Goal: Task Accomplishment & Management: Manage account settings

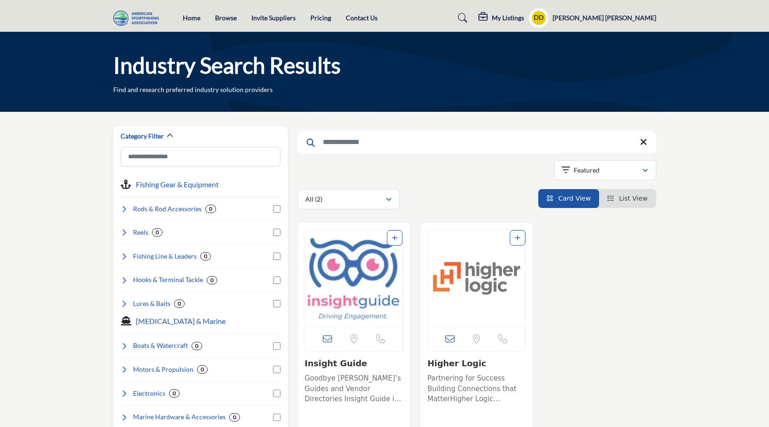
click at [371, 274] on img "Open Listing in new tab" at bounding box center [354, 278] width 98 height 97
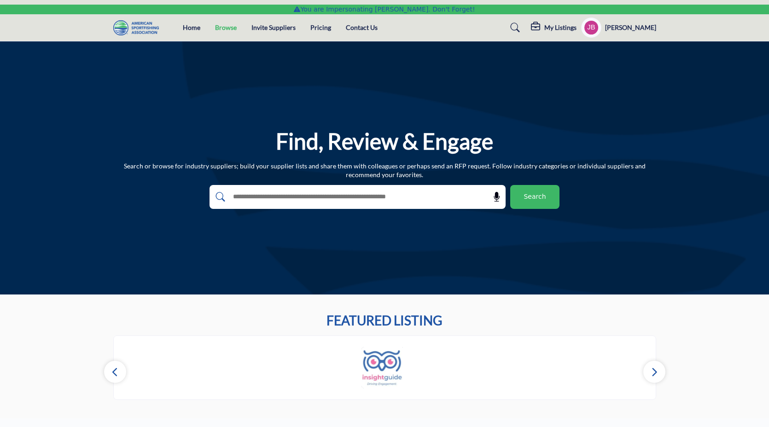
click at [226, 29] on link "Browse" at bounding box center [226, 27] width 22 height 8
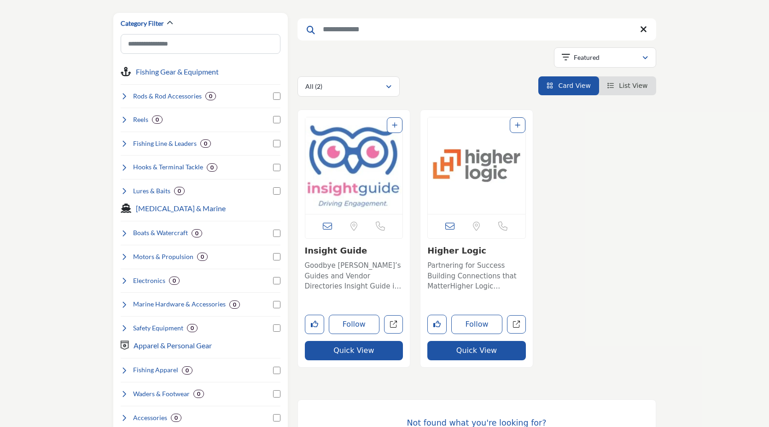
scroll to position [74, 0]
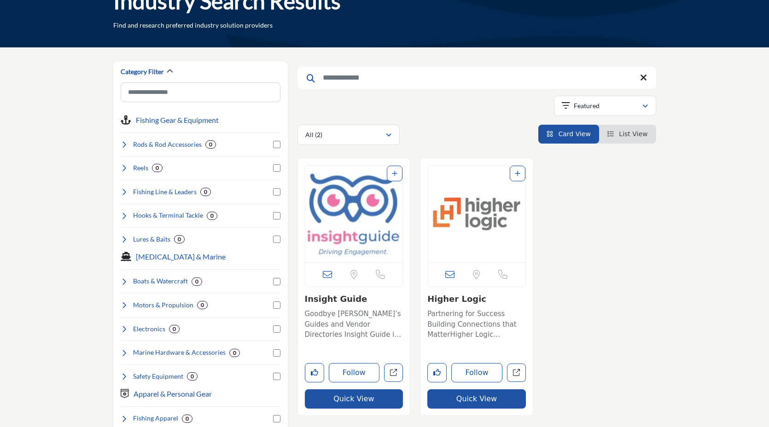
click at [350, 211] on img "Open Listing in new tab" at bounding box center [354, 214] width 98 height 97
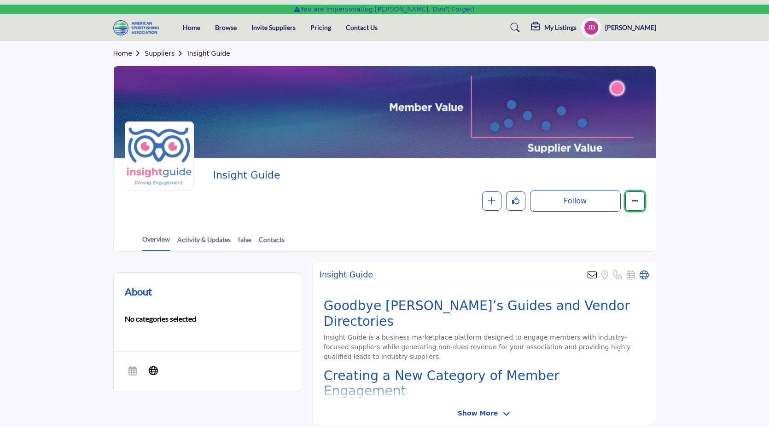
click at [640, 203] on button "More details" at bounding box center [634, 200] width 19 height 19
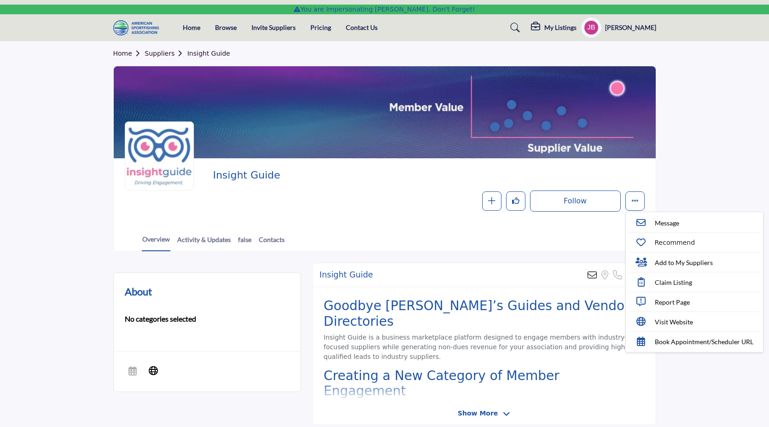
click at [594, 238] on div "Overview Activity & Updates false Contacts" at bounding box center [396, 237] width 519 height 29
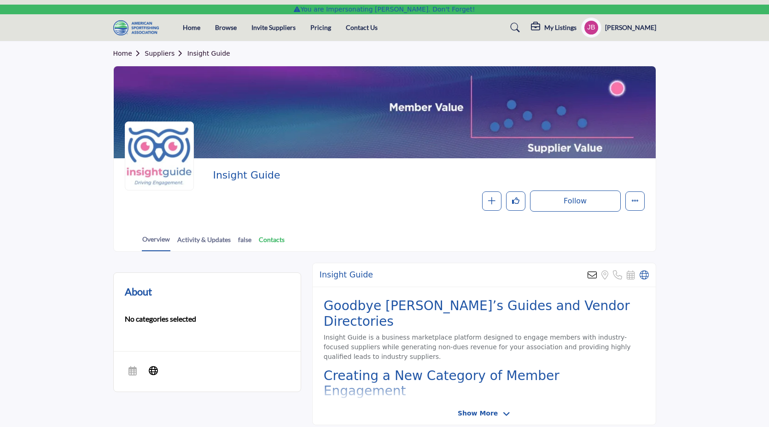
click at [268, 239] on link "Contacts" at bounding box center [271, 243] width 27 height 16
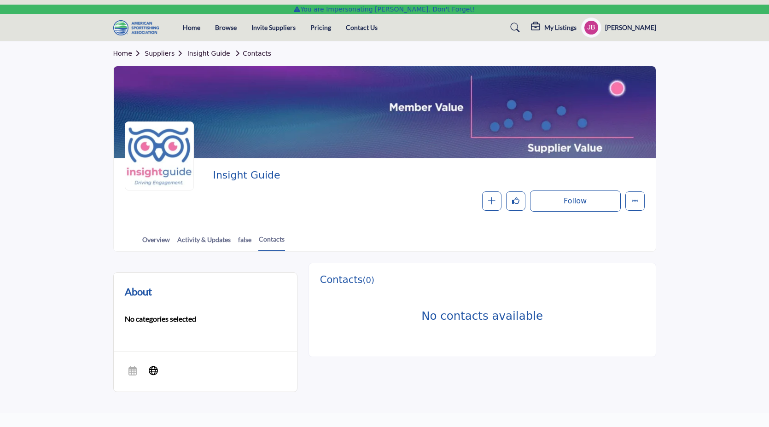
click at [382, 224] on div "Overview Activity & Updates false Contacts" at bounding box center [396, 237] width 519 height 29
click at [624, 24] on h5 "[PERSON_NAME]" at bounding box center [630, 27] width 51 height 9
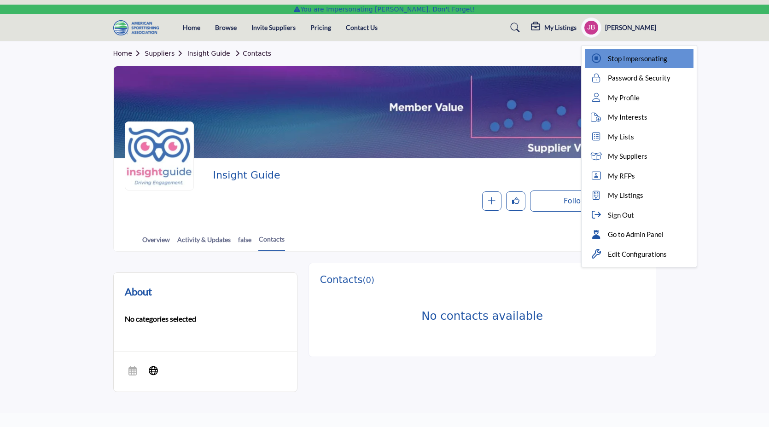
click at [645, 60] on span "Stop Impersonating" at bounding box center [637, 58] width 59 height 11
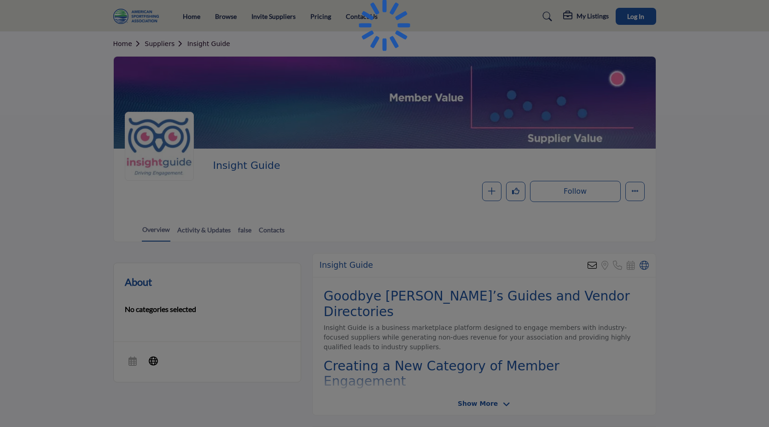
click at [632, 16] on div at bounding box center [384, 213] width 769 height 427
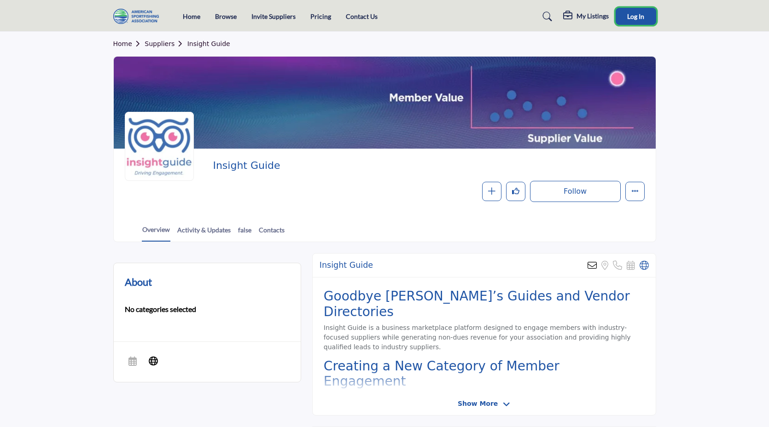
click at [633, 19] on span "Log In" at bounding box center [635, 16] width 17 height 8
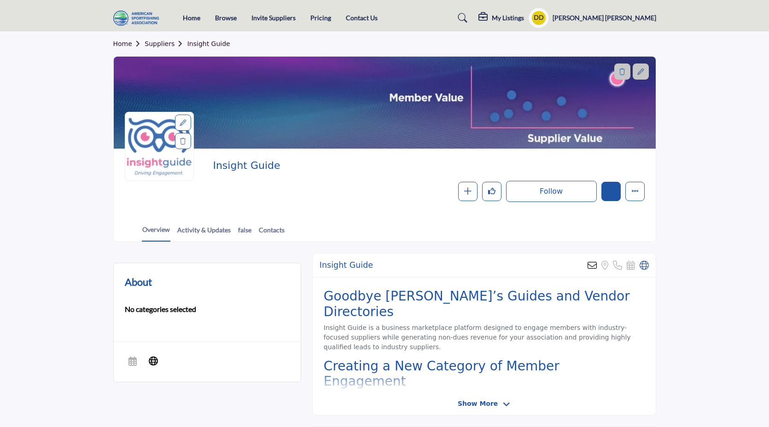
click at [615, 191] on button "Edit company" at bounding box center [610, 191] width 19 height 19
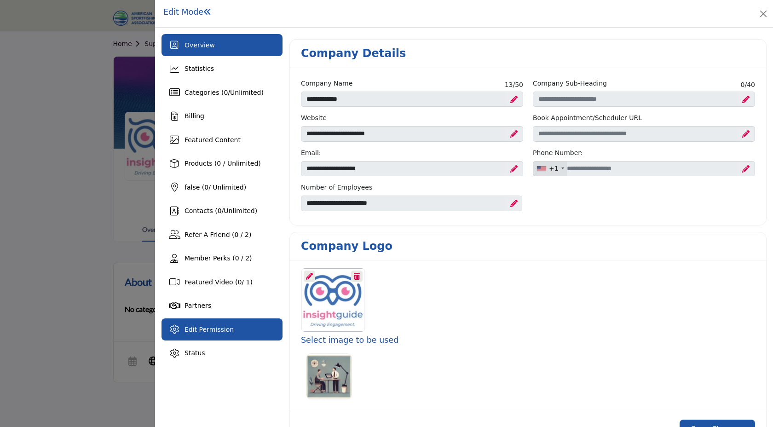
click at [247, 325] on div "Edit Permission" at bounding box center [222, 330] width 121 height 22
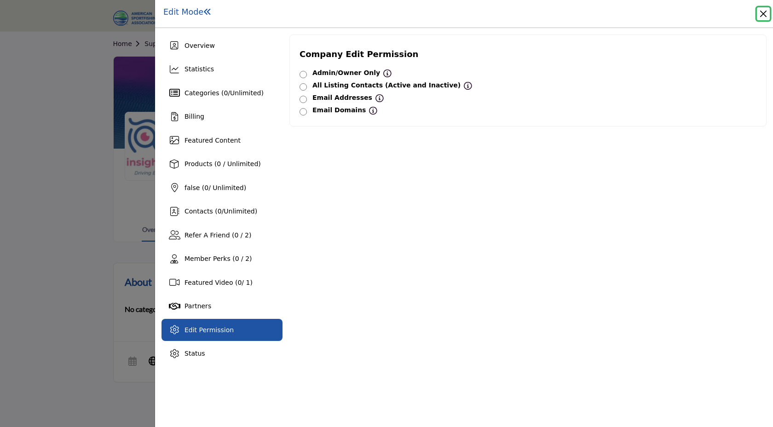
click at [765, 10] on button "Close" at bounding box center [763, 13] width 13 height 13
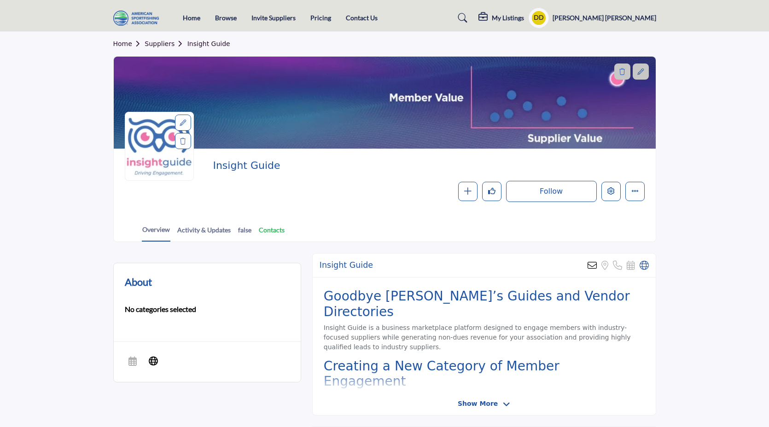
click at [266, 227] on link "Contacts" at bounding box center [271, 233] width 27 height 16
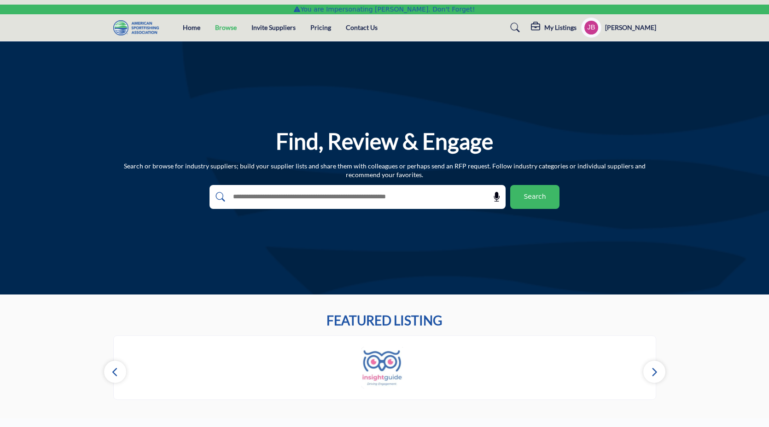
click at [219, 31] on link "Browse" at bounding box center [226, 27] width 22 height 8
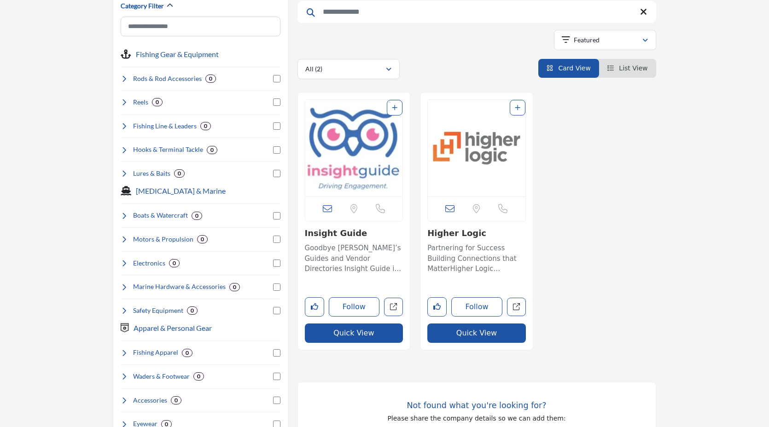
scroll to position [150, 0]
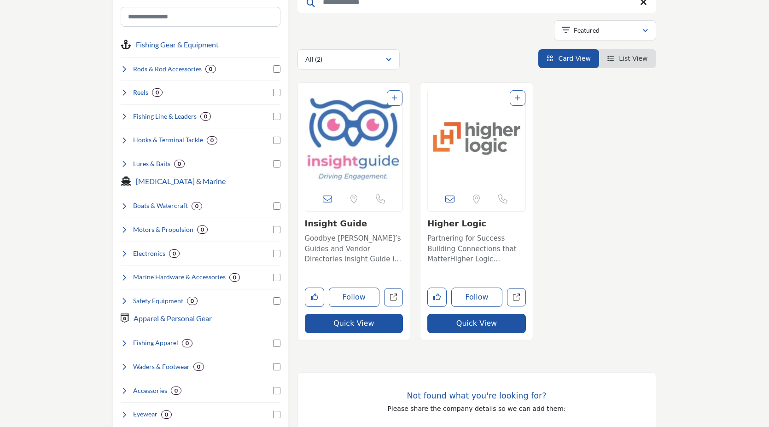
click at [348, 151] on img "Open Listing in new tab" at bounding box center [354, 138] width 98 height 97
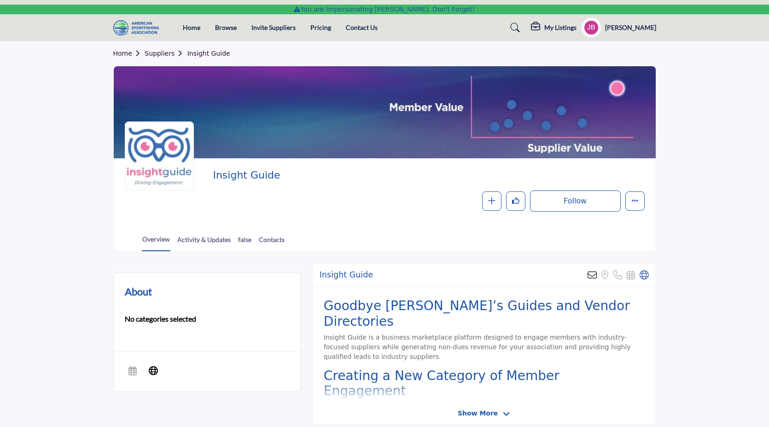
click at [562, 29] on div "My Listings" at bounding box center [554, 27] width 46 height 11
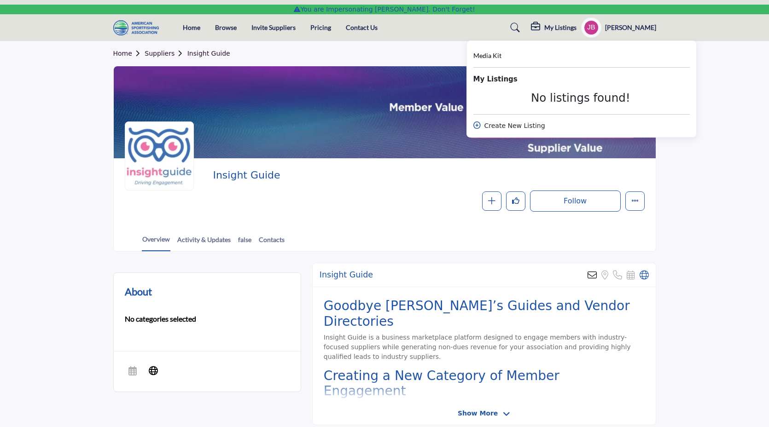
click at [562, 29] on div "My Listings" at bounding box center [554, 27] width 46 height 11
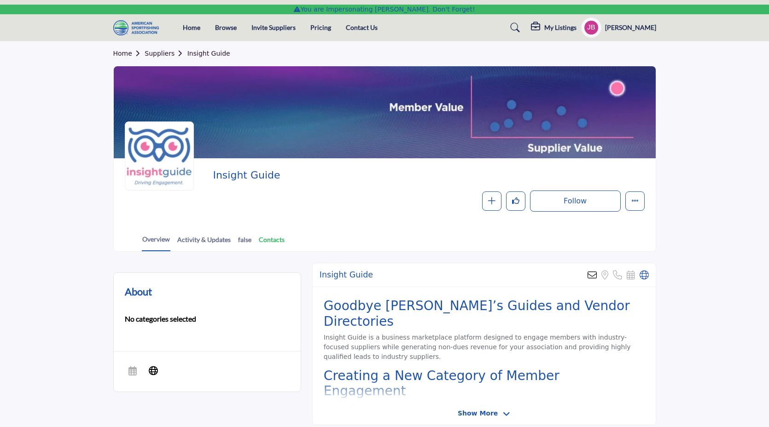
click at [268, 242] on link "Contacts" at bounding box center [271, 243] width 27 height 16
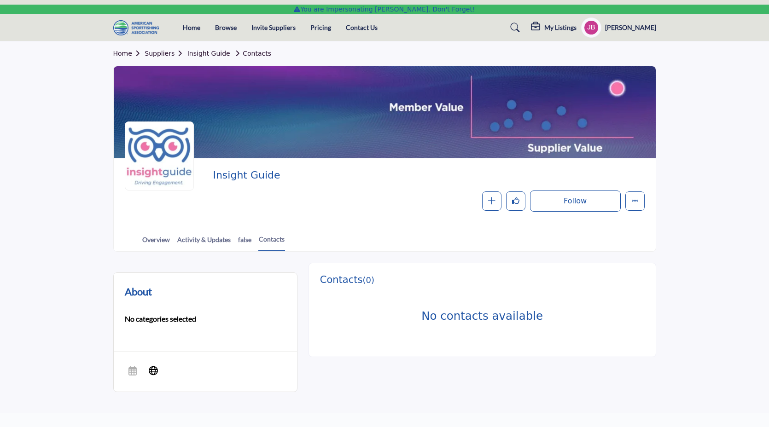
click at [629, 29] on h5 "[PERSON_NAME]" at bounding box center [630, 27] width 51 height 9
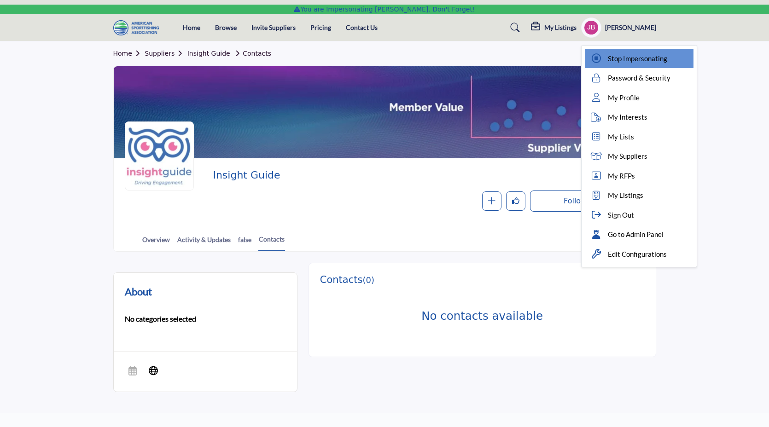
click at [624, 63] on div "Stop Impersonating" at bounding box center [639, 59] width 109 height 20
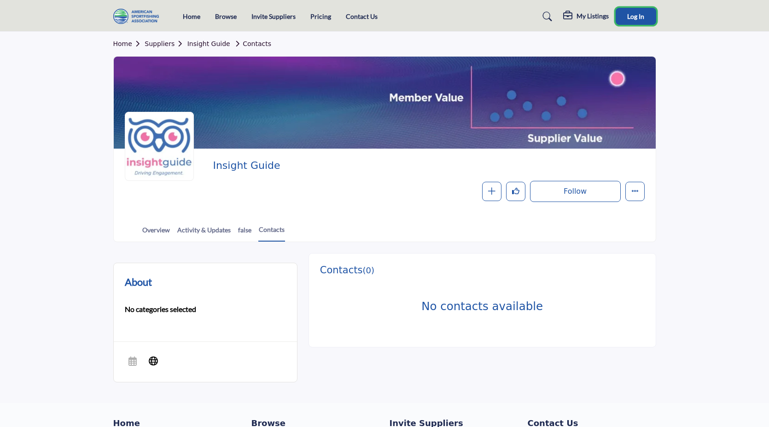
click at [627, 21] on button "Log In" at bounding box center [635, 16] width 41 height 17
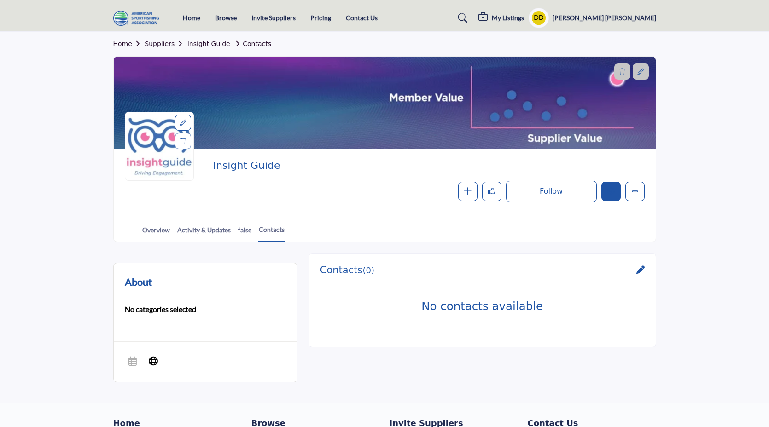
click at [612, 195] on icon "Edit company" at bounding box center [610, 190] width 7 height 7
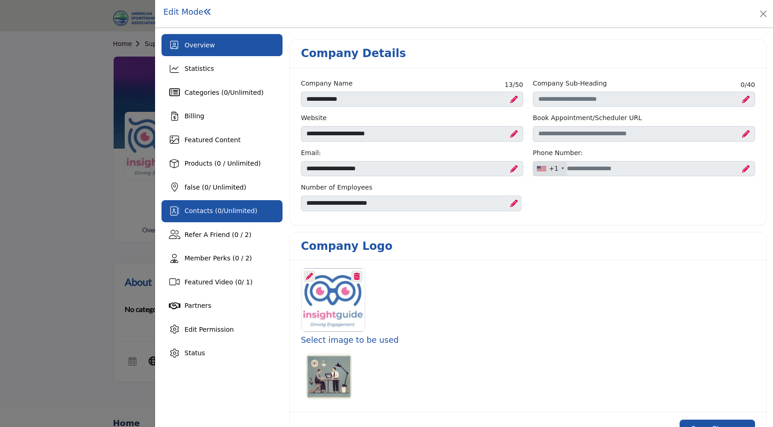
click at [226, 209] on span "Unlimited" at bounding box center [239, 210] width 31 height 7
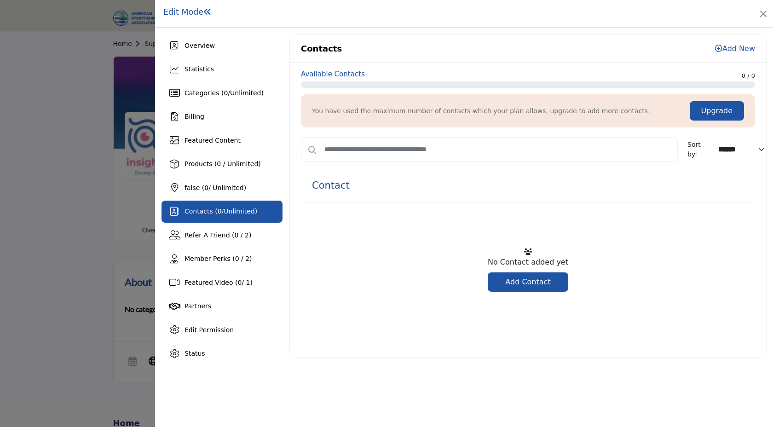
click at [733, 48] on link "Add New" at bounding box center [735, 48] width 40 height 9
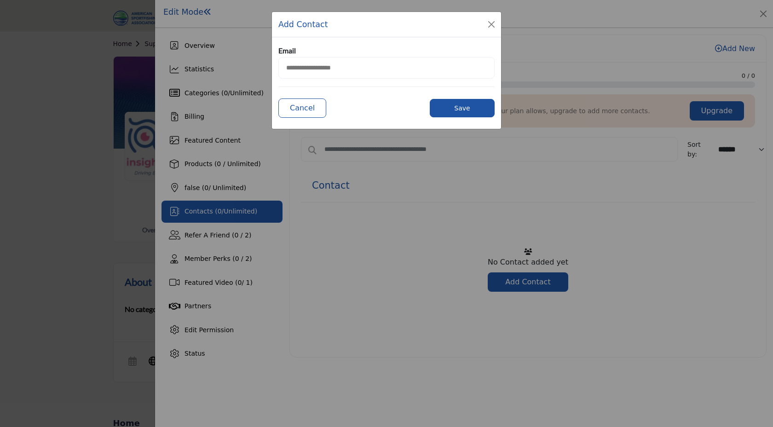
click at [294, 60] on input "email" at bounding box center [386, 68] width 216 height 22
click at [359, 64] on input "email" at bounding box center [386, 68] width 216 height 22
paste input "**********"
click at [300, 68] on input "**********" at bounding box center [386, 68] width 216 height 22
click at [359, 62] on input "**********" at bounding box center [386, 68] width 216 height 22
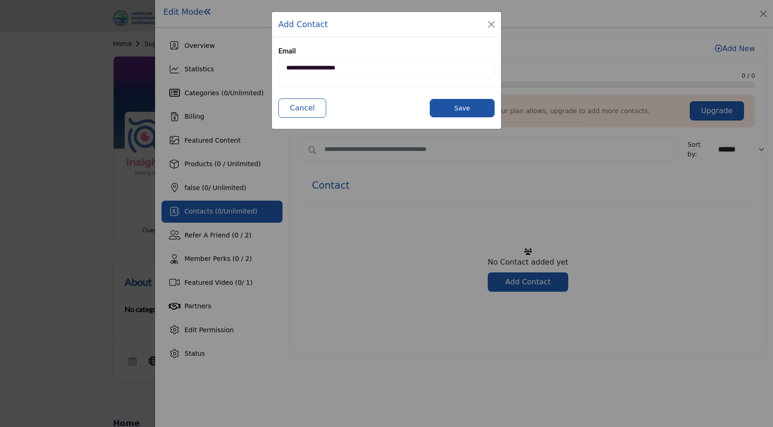
type input "**********"
click at [460, 108] on button "Save" at bounding box center [462, 108] width 65 height 18
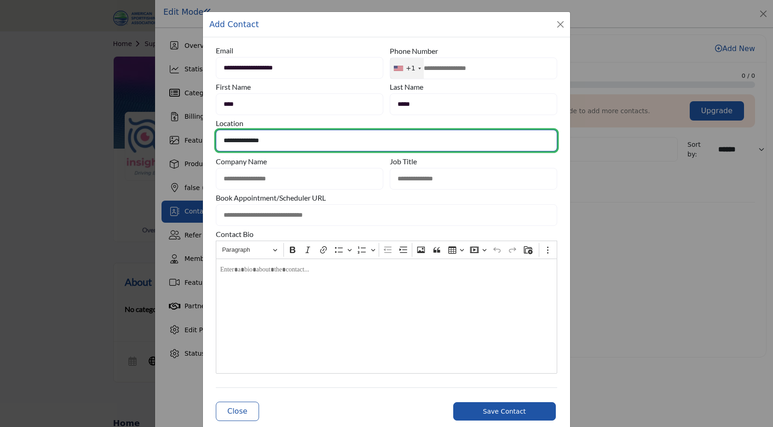
click at [279, 144] on select "**********" at bounding box center [387, 141] width 342 height 22
click at [216, 130] on select "**********" at bounding box center [387, 141] width 342 height 22
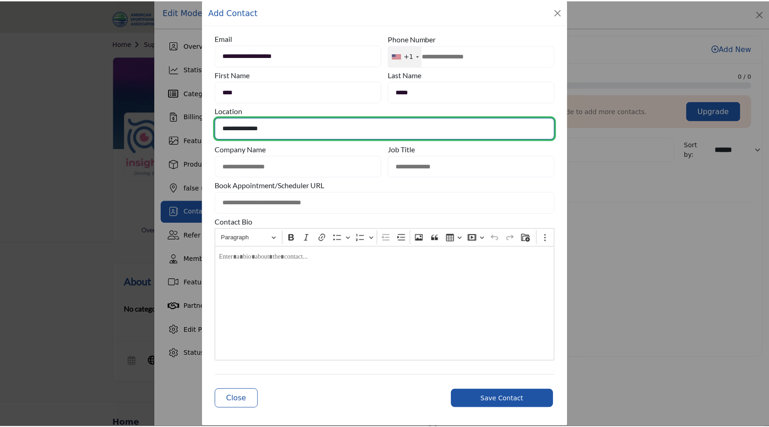
scroll to position [23, 0]
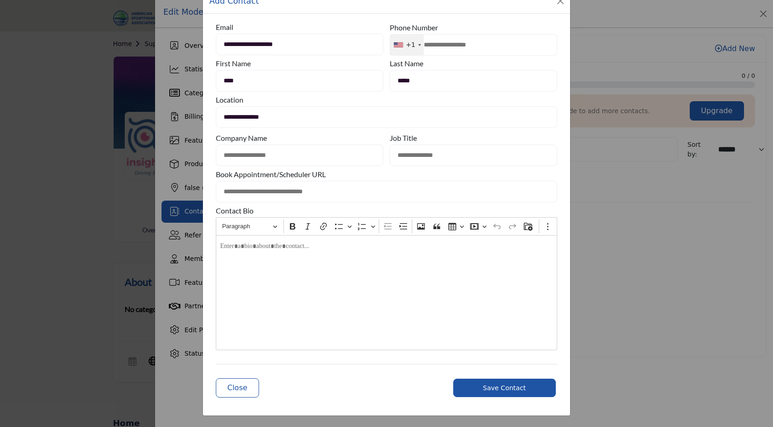
click at [514, 381] on button "Save Contact" at bounding box center [504, 388] width 103 height 18
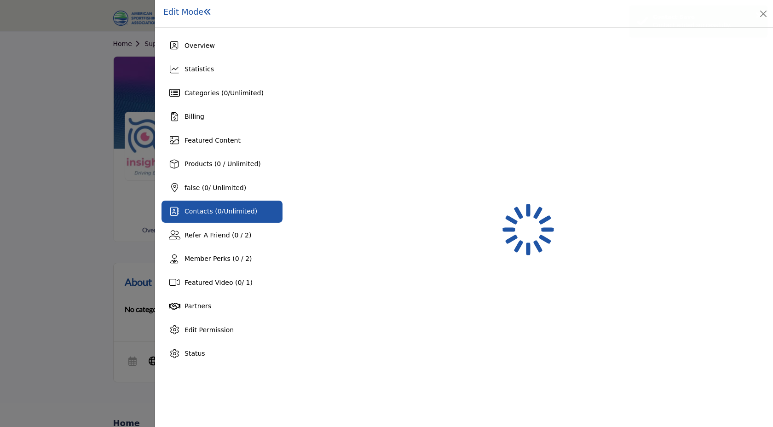
click at [513, 390] on div "Overview Statistics Categories ( 0 / Unlimited ) Billing Featured Content false…" at bounding box center [464, 227] width 618 height 399
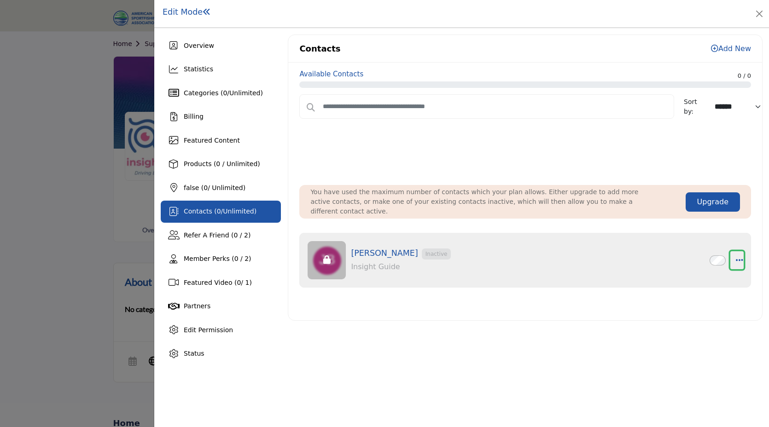
click at [736, 258] on icon "button" at bounding box center [739, 260] width 7 height 8
click at [716, 323] on link "Make Admin" at bounding box center [694, 326] width 89 height 17
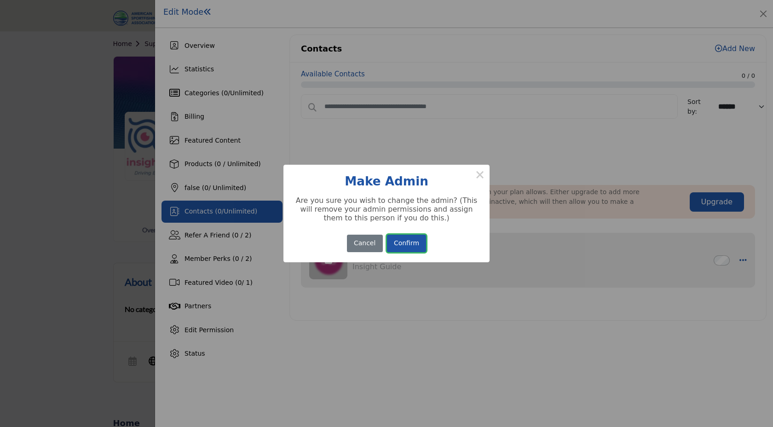
click at [415, 247] on button "Confirm" at bounding box center [407, 244] width 40 height 18
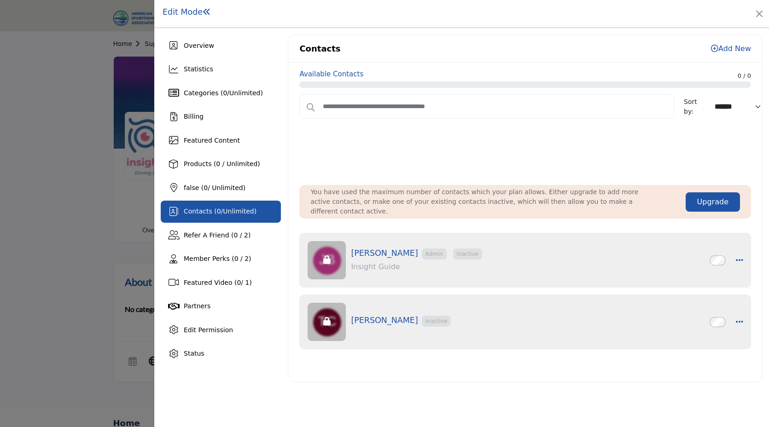
scroll to position [0, 0]
click at [81, 192] on div at bounding box center [384, 213] width 769 height 427
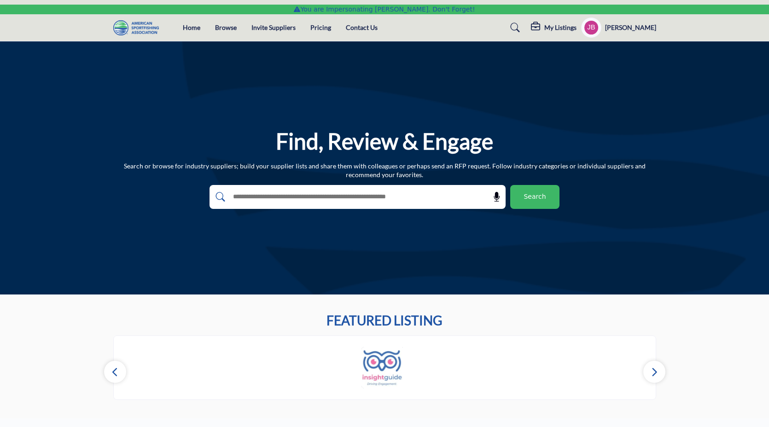
click at [576, 29] on h5 "My Listings" at bounding box center [560, 27] width 32 height 8
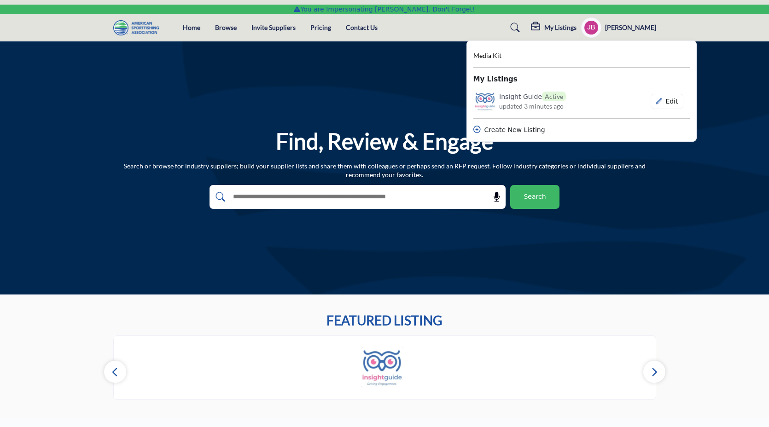
click at [472, 29] on div "My Listings Media Kit" at bounding box center [546, 27] width 219 height 20
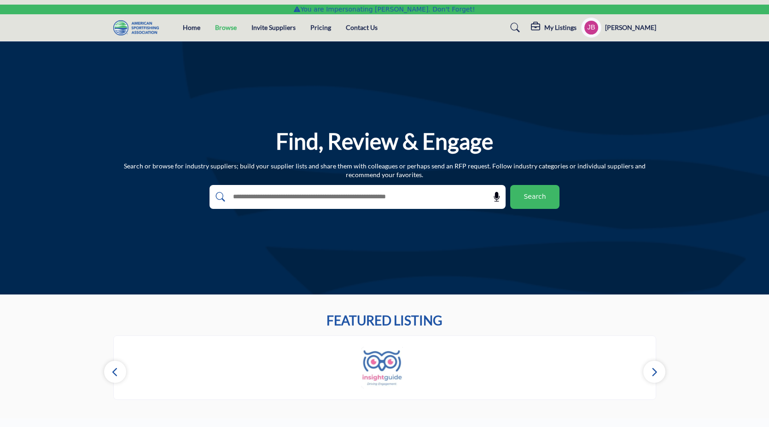
click at [226, 28] on link "Browse" at bounding box center [226, 27] width 22 height 8
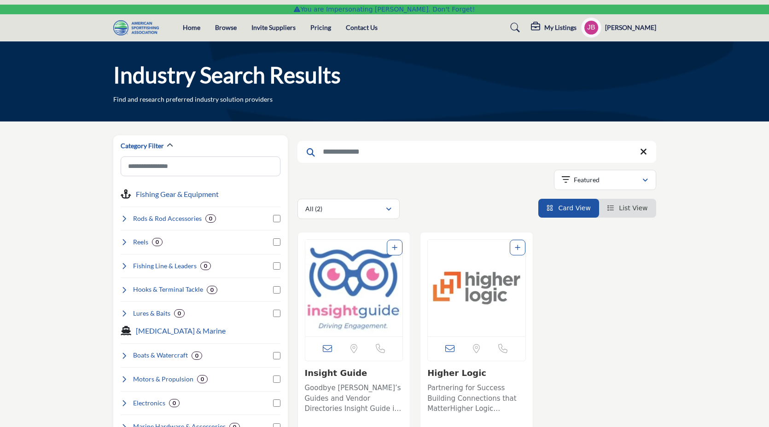
click at [347, 295] on img "Open Listing in new tab" at bounding box center [354, 288] width 98 height 97
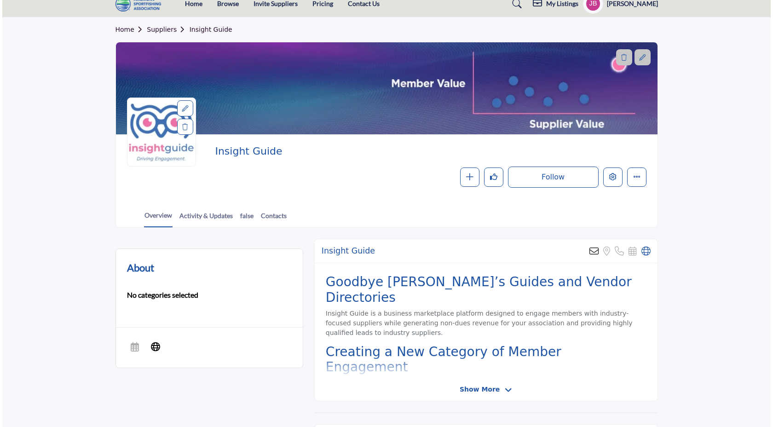
scroll to position [74, 0]
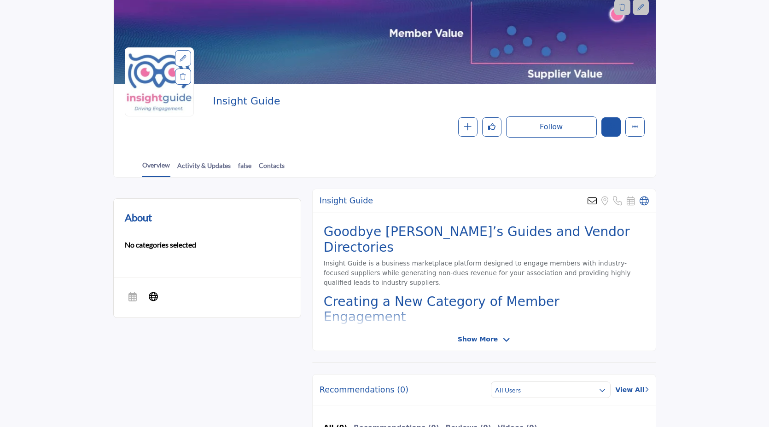
click at [611, 134] on button "Edit company" at bounding box center [610, 126] width 19 height 19
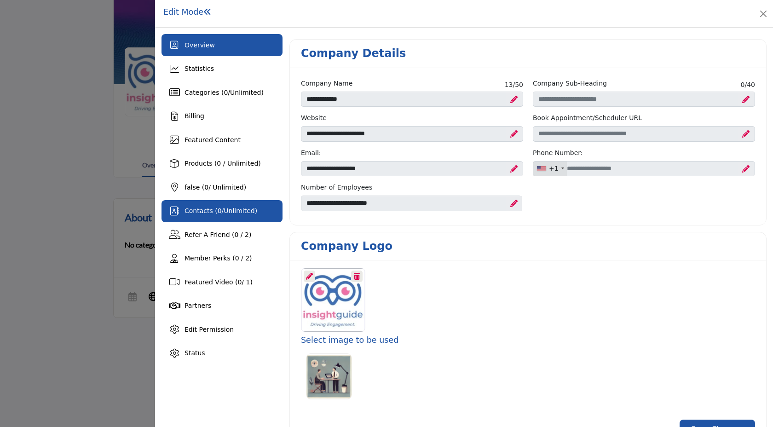
click at [226, 209] on span "Unlimited" at bounding box center [239, 210] width 31 height 7
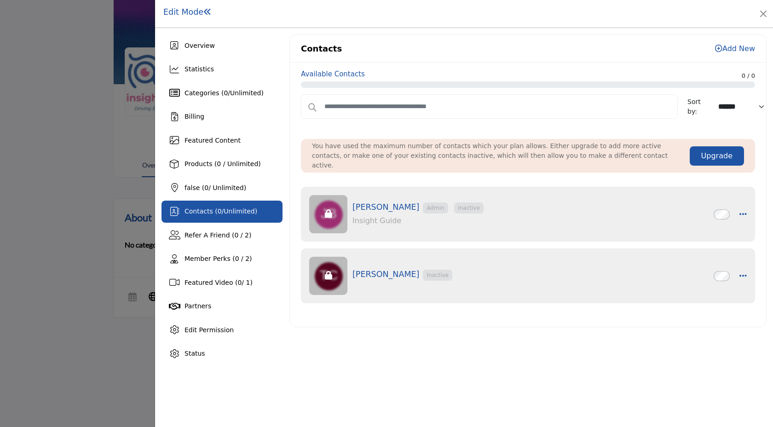
click at [741, 47] on link "Add New" at bounding box center [735, 48] width 40 height 9
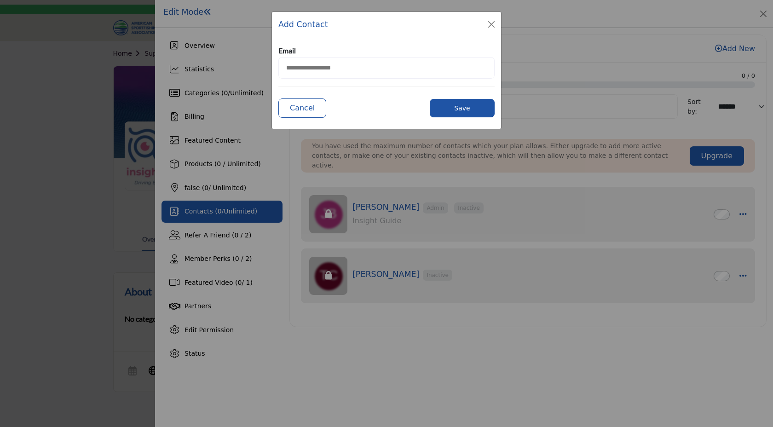
click at [328, 61] on input "email" at bounding box center [386, 68] width 216 height 22
click at [356, 65] on input "email" at bounding box center [386, 68] width 216 height 22
paste input "**********"
type input "**********"
click at [466, 99] on button "Save" at bounding box center [462, 108] width 65 height 18
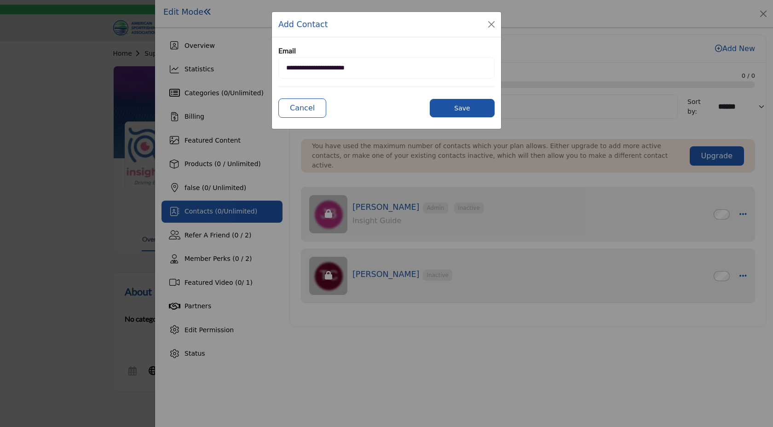
click at [467, 107] on button "Save" at bounding box center [462, 108] width 65 height 18
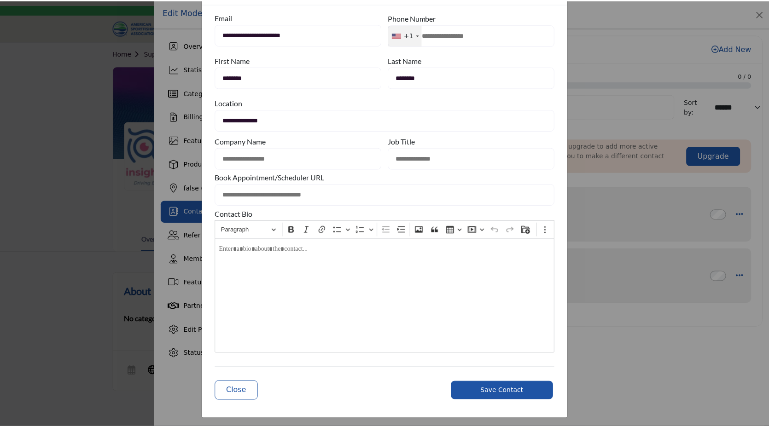
scroll to position [36, 0]
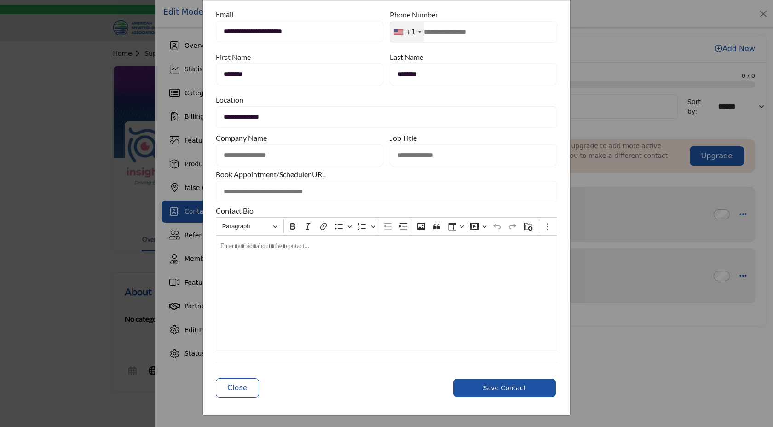
click at [504, 388] on span "Save Contact" at bounding box center [504, 387] width 43 height 7
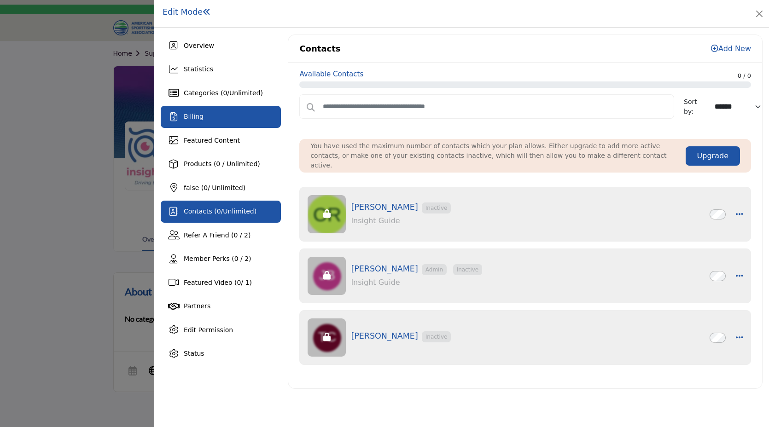
click at [215, 123] on div "Billing" at bounding box center [221, 117] width 120 height 22
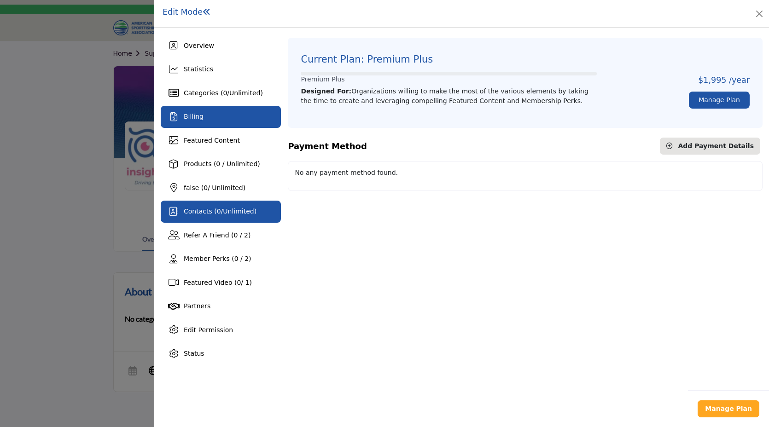
click at [251, 217] on div "Contacts ( 0 / Unlimited )" at bounding box center [221, 212] width 120 height 22
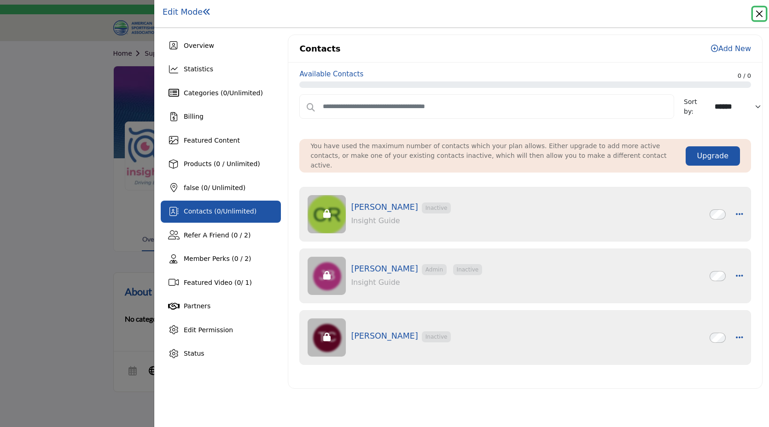
click at [760, 14] on button "Close" at bounding box center [759, 13] width 13 height 13
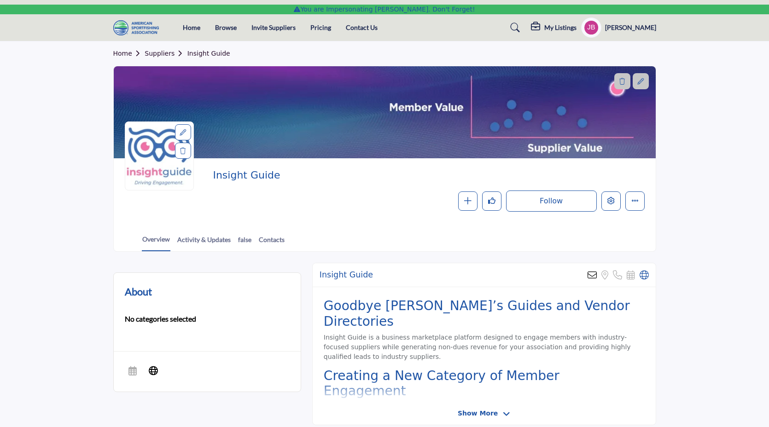
click at [654, 29] on h5 "Jeff Baker" at bounding box center [630, 27] width 51 height 9
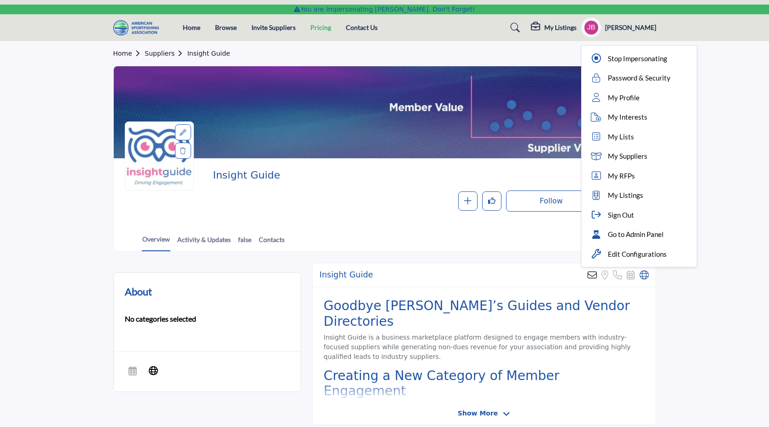
click at [314, 30] on link "Pricing" at bounding box center [320, 27] width 21 height 8
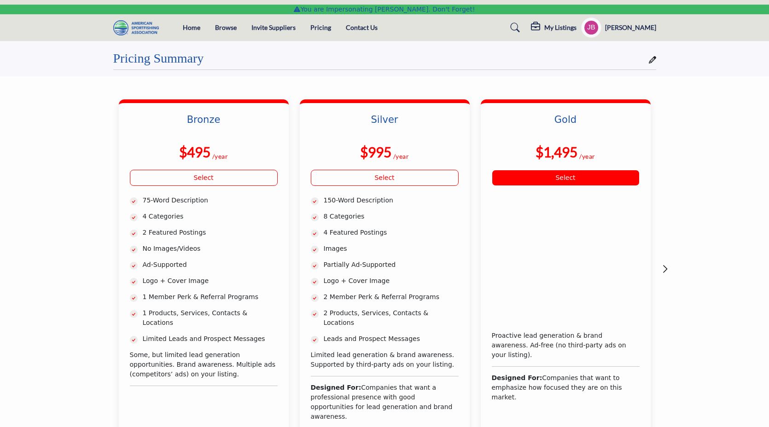
scroll to position [2, 0]
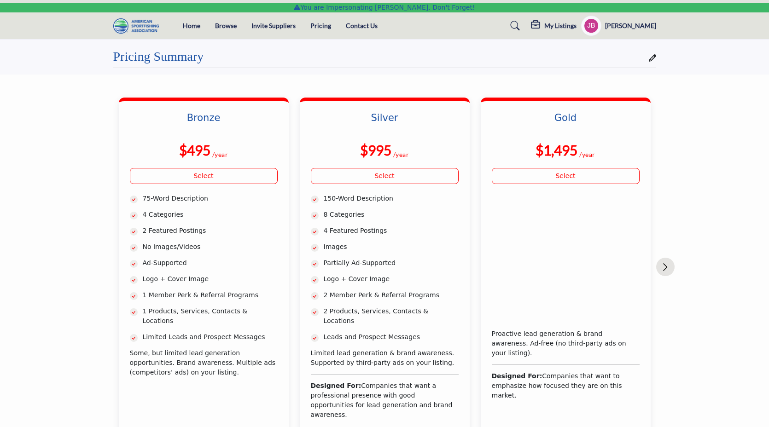
click at [663, 265] on img "Next slide" at bounding box center [665, 267] width 5 height 8
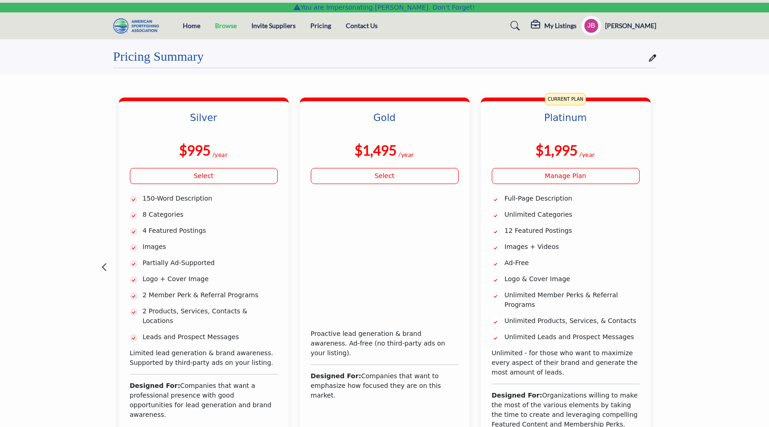
click at [230, 26] on link "Browse" at bounding box center [226, 26] width 22 height 8
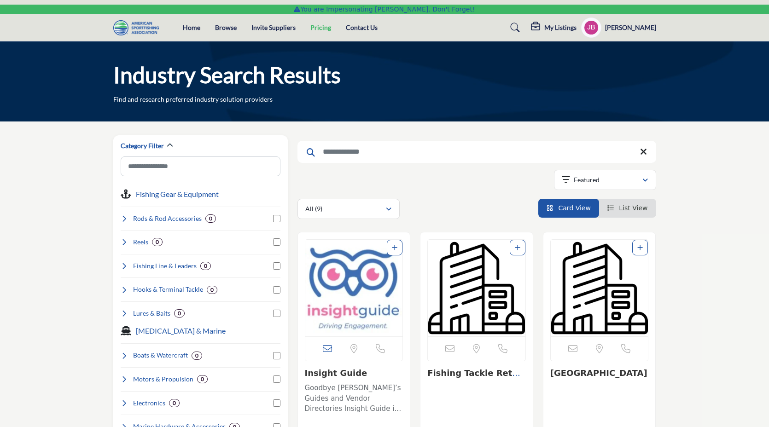
click at [310, 28] on link "Pricing" at bounding box center [320, 27] width 21 height 8
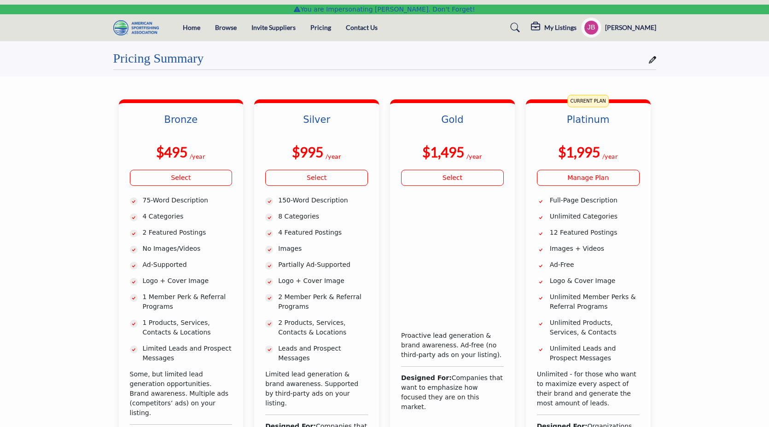
click at [654, 58] on icon at bounding box center [652, 59] width 7 height 7
click at [315, 28] on link "Pricing" at bounding box center [320, 27] width 21 height 8
click at [653, 62] on icon at bounding box center [652, 59] width 7 height 7
click at [622, 33] on div "[PERSON_NAME] Stop Impersonating Password & Security My Profile My Interests My…" at bounding box center [618, 27] width 75 height 20
click at [601, 26] on profile-featured-defe7251-a5af-4d7d-b08b-a9ec6325fddd "Show hide supplier dropdown" at bounding box center [591, 27] width 20 height 20
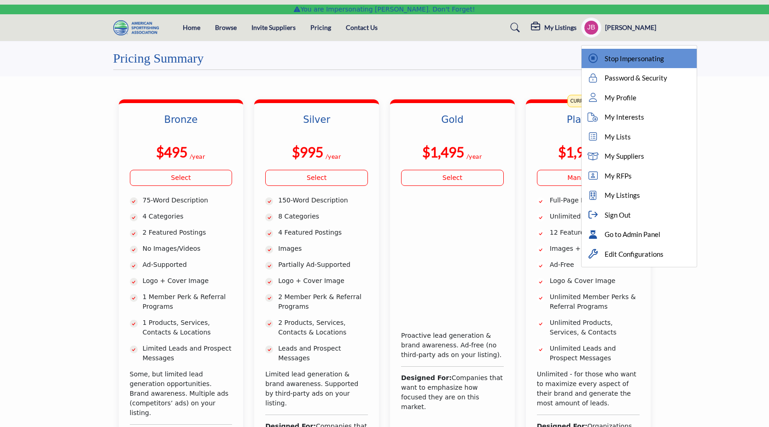
click at [628, 63] on span "Stop Impersonating" at bounding box center [633, 58] width 59 height 11
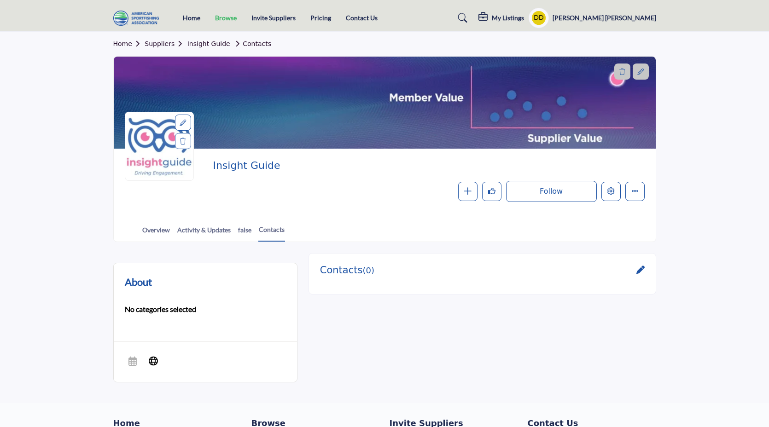
click at [228, 21] on link "Browse" at bounding box center [226, 18] width 22 height 8
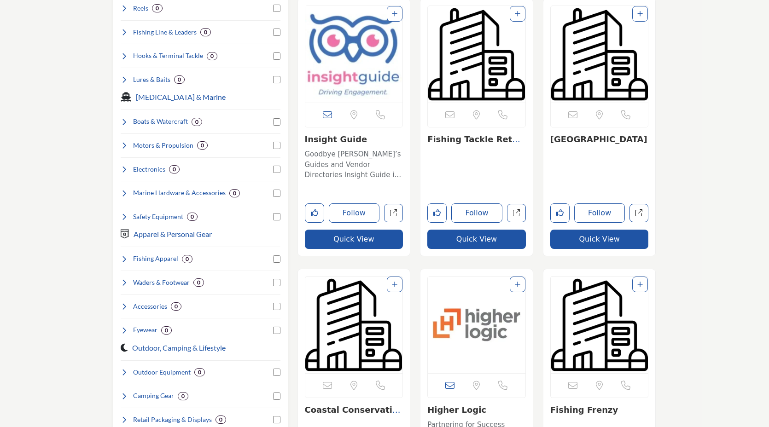
scroll to position [139, 0]
